Goal: Information Seeking & Learning: Learn about a topic

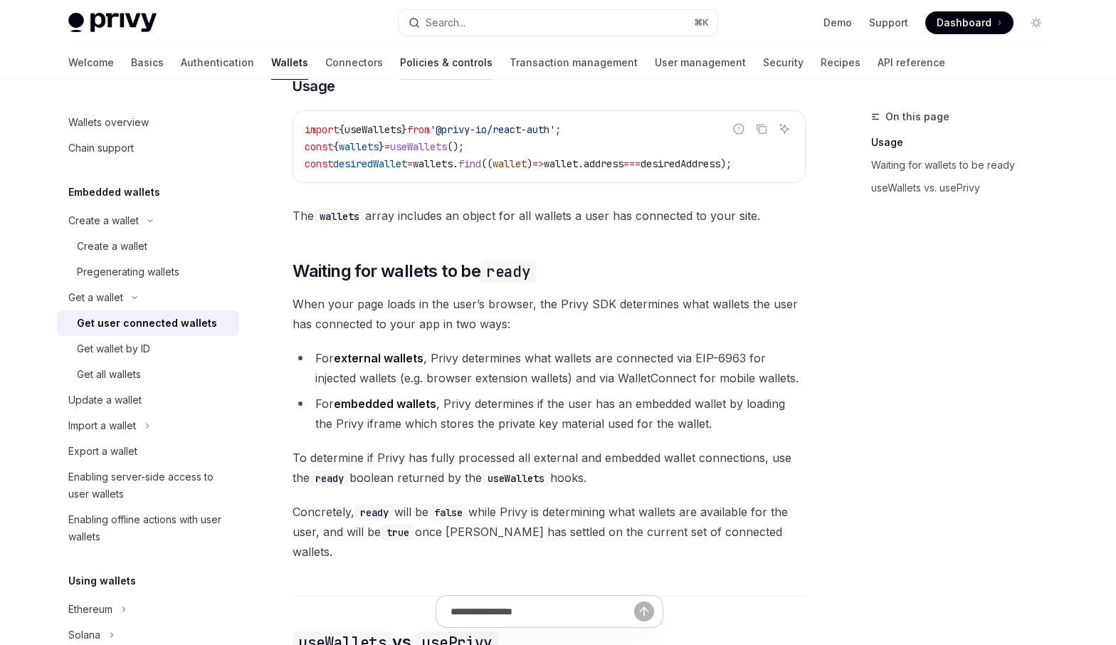
click at [400, 64] on link "Policies & controls" at bounding box center [446, 63] width 92 height 34
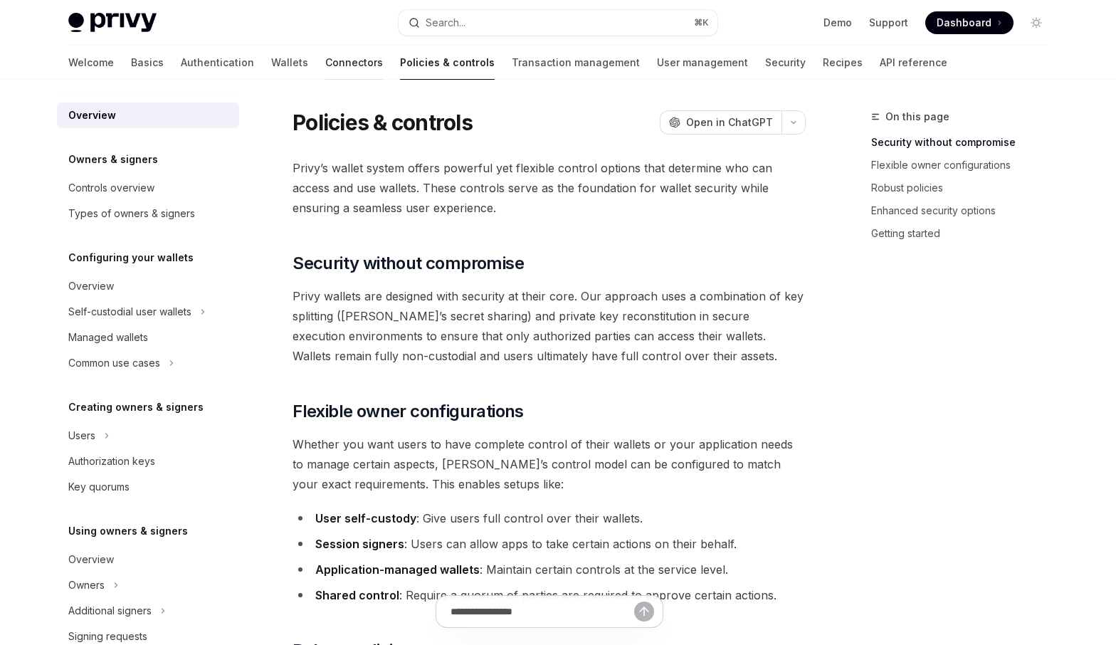
click at [325, 67] on link "Connectors" at bounding box center [354, 63] width 58 height 34
type textarea "*"
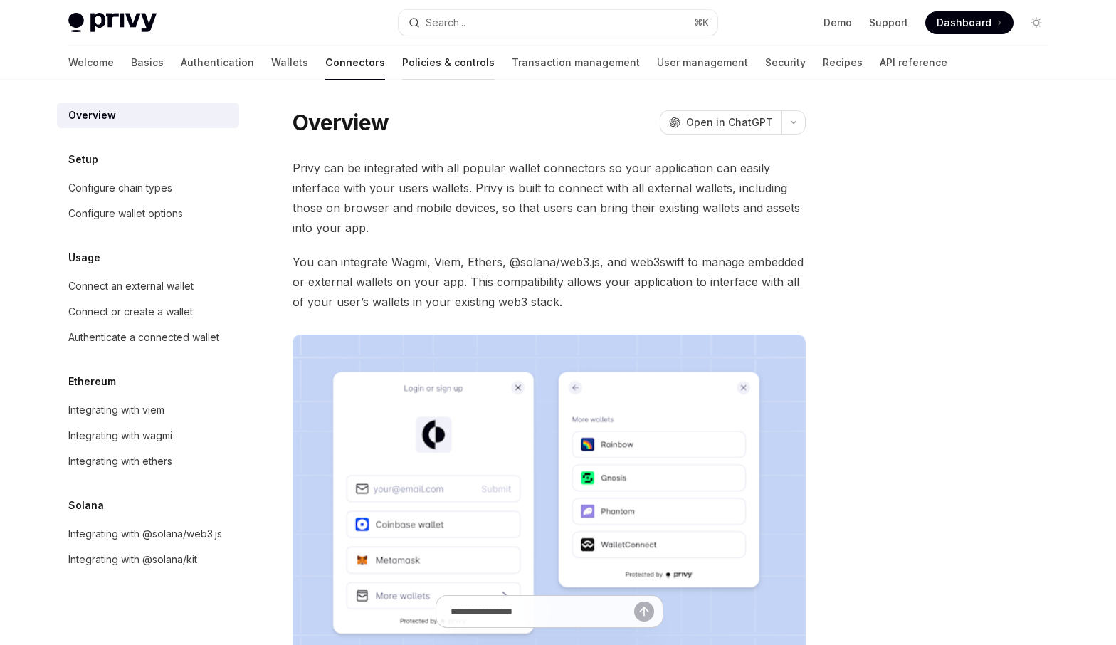
click at [402, 56] on link "Policies & controls" at bounding box center [448, 63] width 92 height 34
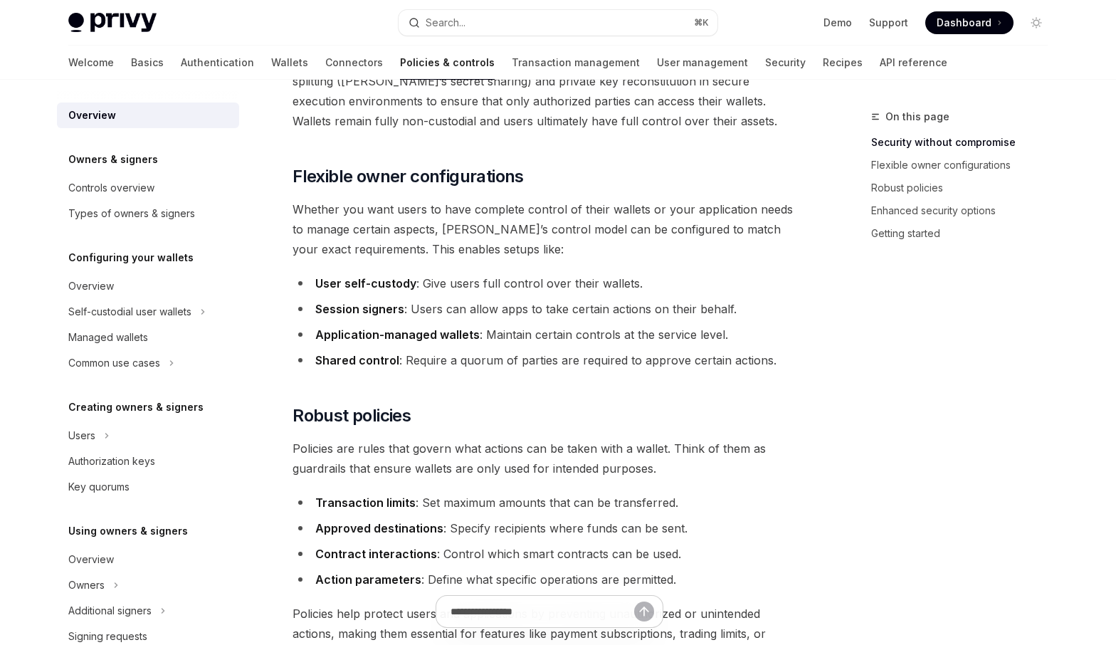
scroll to position [233, 0]
